Goal: Task Accomplishment & Management: Manage account settings

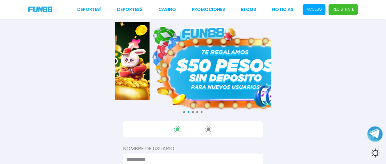
drag, startPoint x: 156, startPoint y: 66, endPoint x: 226, endPoint y: 69, distance: 69.9
click at [226, 68] on div "Consulta términos y condiciones" at bounding box center [228, 66] width 156 height 88
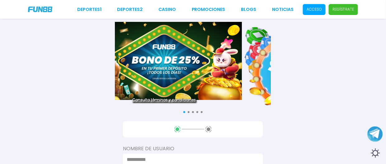
drag, startPoint x: 256, startPoint y: 64, endPoint x: 214, endPoint y: 63, distance: 42.1
click at [208, 63] on img at bounding box center [164, 61] width 156 height 78
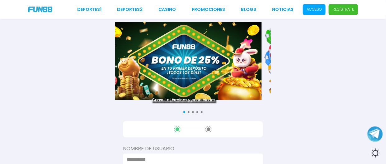
drag, startPoint x: 235, startPoint y: 63, endPoint x: 183, endPoint y: 64, distance: 51.7
click at [187, 64] on img at bounding box center [184, 61] width 156 height 78
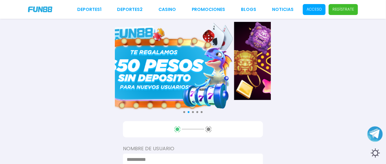
drag, startPoint x: 260, startPoint y: 65, endPoint x: 198, endPoint y: 60, distance: 61.5
click at [195, 63] on img at bounding box center [157, 66] width 156 height 88
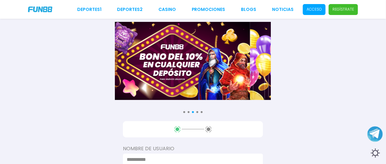
drag, startPoint x: 256, startPoint y: 62, endPoint x: 193, endPoint y: 61, distance: 63.3
click at [190, 61] on img at bounding box center [172, 61] width 156 height 78
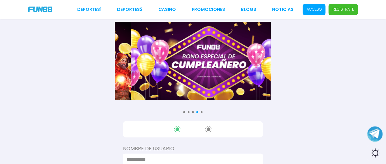
drag, startPoint x: 194, startPoint y: 61, endPoint x: 271, endPoint y: 65, distance: 78.0
click at [271, 65] on div "Consulta términos y condiciones Consulta términos y condiciones Consulta términ…" at bounding box center [193, 66] width 386 height 88
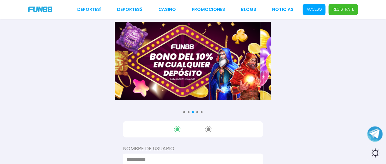
drag, startPoint x: 260, startPoint y: 64, endPoint x: 196, endPoint y: 64, distance: 64.2
click at [201, 64] on img at bounding box center [183, 61] width 156 height 78
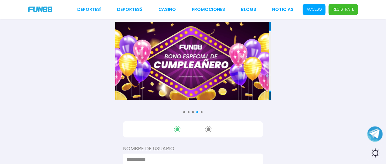
drag, startPoint x: 239, startPoint y: 60, endPoint x: 179, endPoint y: 56, distance: 59.6
click at [185, 57] on img at bounding box center [191, 61] width 156 height 78
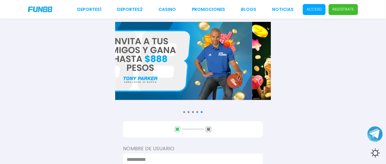
drag, startPoint x: 247, startPoint y: 56, endPoint x: 183, endPoint y: 51, distance: 64.4
click at [185, 51] on img at bounding box center [175, 61] width 156 height 78
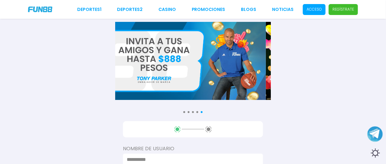
drag, startPoint x: 233, startPoint y: 54, endPoint x: 192, endPoint y: 49, distance: 41.7
click at [189, 49] on img at bounding box center [188, 61] width 156 height 78
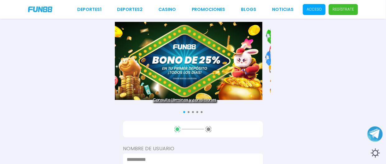
drag, startPoint x: 231, startPoint y: 50, endPoint x: 183, endPoint y: 52, distance: 48.0
click at [182, 51] on img at bounding box center [185, 61] width 156 height 78
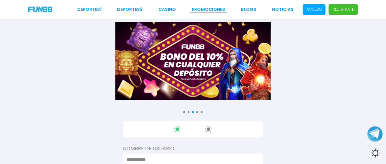
click at [226, 9] on link "Promociones" at bounding box center [209, 9] width 34 height 7
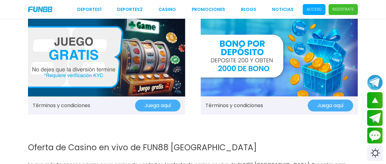
scroll to position [636, 0]
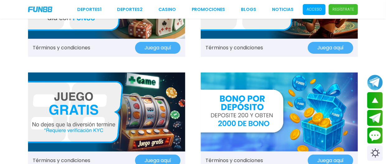
click at [321, 154] on button "Juega aquí" at bounding box center [331, 160] width 46 height 12
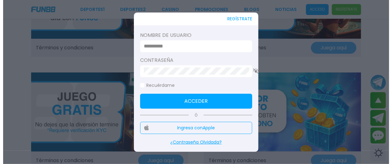
scroll to position [644, 0]
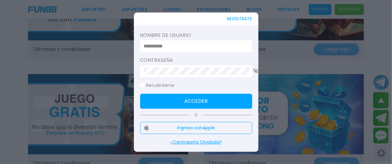
drag, startPoint x: 283, startPoint y: 72, endPoint x: 283, endPoint y: 53, distance: 19.3
click at [283, 72] on div at bounding box center [196, 82] width 392 height 164
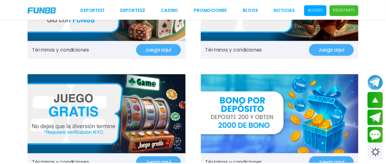
scroll to position [636, 0]
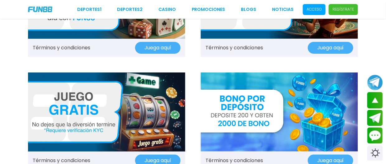
click at [317, 10] on p "Acceso" at bounding box center [314, 10] width 15 height 6
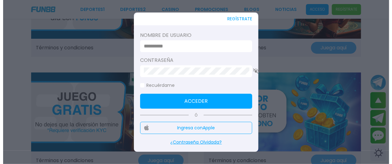
scroll to position [644, 0]
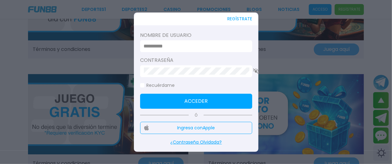
click at [174, 39] on label "Nombre de usuario" at bounding box center [196, 34] width 112 height 7
click at [170, 50] on input at bounding box center [194, 45] width 101 height 7
click at [168, 62] on label "Contraseña" at bounding box center [196, 59] width 112 height 7
click at [169, 64] on label "Contraseña" at bounding box center [196, 59] width 112 height 7
drag, startPoint x: 153, startPoint y: 65, endPoint x: 148, endPoint y: 70, distance: 7.3
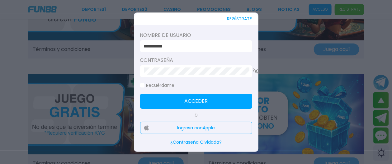
click at [151, 64] on label "Contraseña" at bounding box center [196, 59] width 112 height 7
click at [146, 73] on div at bounding box center [196, 71] width 112 height 12
click button "Acceder" at bounding box center [196, 100] width 112 height 15
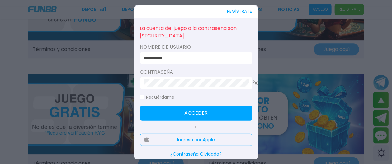
click at [163, 106] on button "Acceder" at bounding box center [196, 112] width 112 height 15
click at [253, 85] on icon "button" at bounding box center [256, 82] width 6 height 5
click at [253, 85] on icon "button" at bounding box center [256, 83] width 6 height 4
click at [253, 83] on icon "button" at bounding box center [256, 82] width 6 height 5
click at [184, 61] on input "**********" at bounding box center [194, 57] width 101 height 7
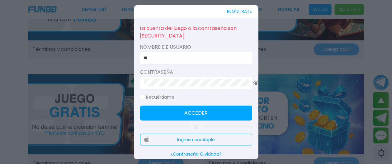
type input "*"
click at [275, 36] on div at bounding box center [196, 82] width 392 height 164
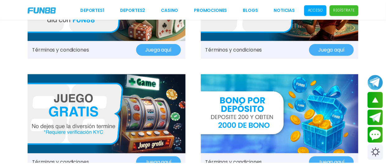
scroll to position [636, 0]
